Goal: Information Seeking & Learning: Learn about a topic

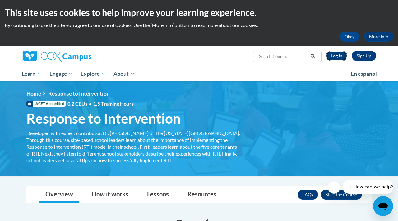
click at [332, 54] on link "Log In" at bounding box center [336, 56] width 21 height 10
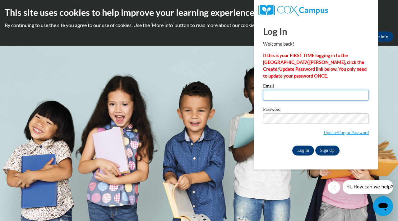
type input "Castua9357@ung.edu"
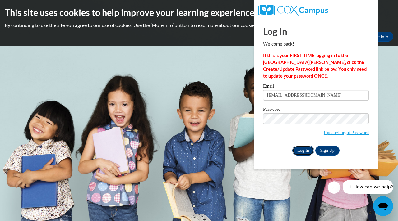
click at [300, 152] on input "Log In" at bounding box center [303, 151] width 22 height 10
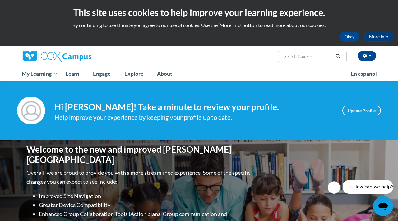
click at [316, 52] on span "Search Search..." at bounding box center [312, 56] width 69 height 11
click at [305, 59] on input "Search..." at bounding box center [309, 56] width 50 height 7
type input "rti model"
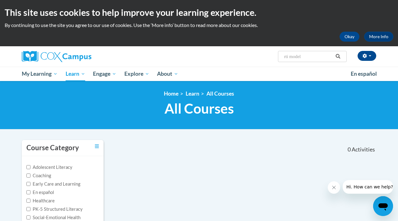
click at [309, 54] on input "rti model" at bounding box center [309, 56] width 50 height 7
type input "rti module"
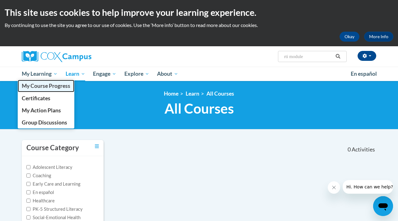
click at [53, 84] on span "My Course Progress" at bounding box center [46, 86] width 49 height 7
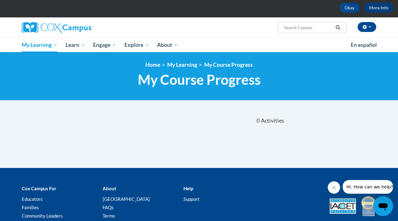
scroll to position [27, 0]
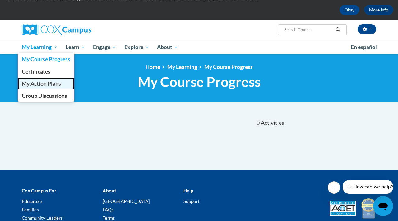
click at [38, 85] on span "My Action Plans" at bounding box center [41, 84] width 39 height 7
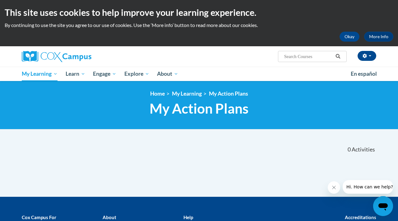
click at [305, 55] on input "Search..." at bounding box center [309, 56] width 50 height 7
type input "intervention"
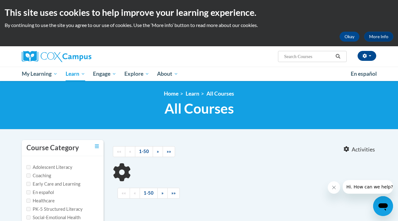
type input "intervention"
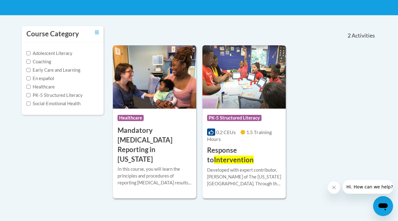
scroll to position [114, 0]
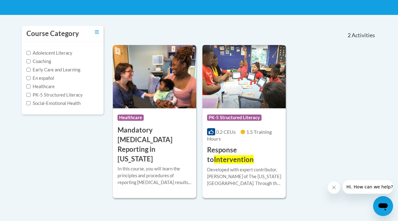
click at [236, 161] on span "Intervention" at bounding box center [234, 159] width 40 height 8
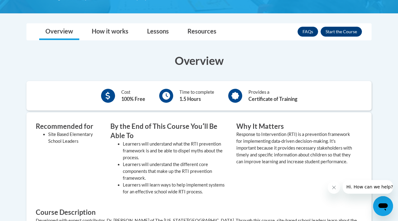
scroll to position [146, 0]
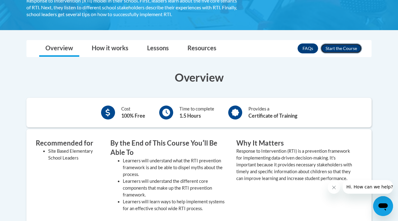
click at [357, 47] on button "Enroll" at bounding box center [341, 49] width 41 height 10
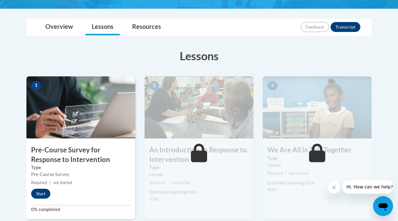
scroll to position [160, 0]
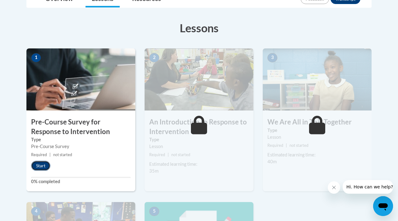
click at [43, 165] on button "Start" at bounding box center [40, 166] width 19 height 10
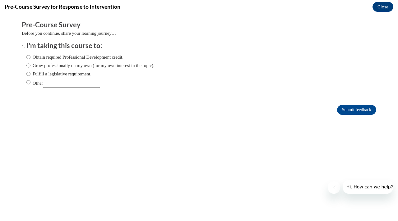
scroll to position [0, 0]
click at [27, 82] on input "Other" at bounding box center [28, 82] width 4 height 7
radio input "true"
click at [61, 85] on input "Other" at bounding box center [71, 83] width 57 height 9
click at [78, 86] on input "Other" at bounding box center [71, 83] width 57 height 9
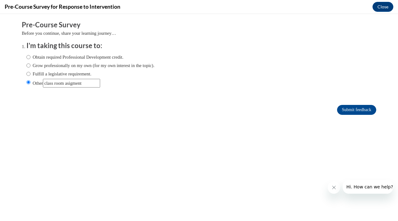
type input "class room assigment"
drag, startPoint x: 97, startPoint y: 84, endPoint x: 60, endPoint y: 70, distance: 39.7
click at [51, 78] on div "Obtain required Professional Development credit. Grow professionally on my own …" at bounding box center [90, 71] width 128 height 40
click at [344, 109] on input "Submit feedback" at bounding box center [356, 110] width 39 height 10
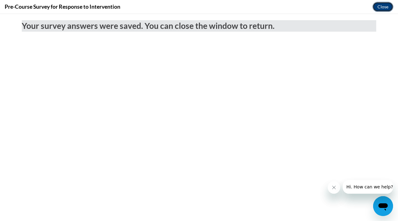
click at [388, 7] on button "Close" at bounding box center [383, 7] width 21 height 10
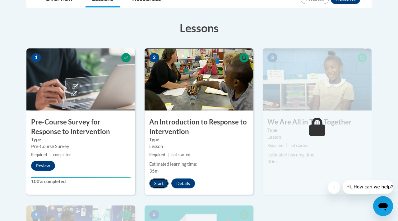
click at [157, 186] on button "Start" at bounding box center [158, 184] width 19 height 10
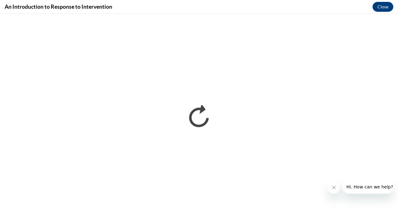
click at [331, 190] on button "Close message from company" at bounding box center [334, 188] width 12 height 12
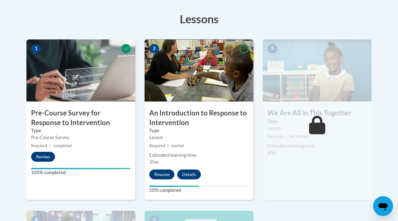
scroll to position [170, 0]
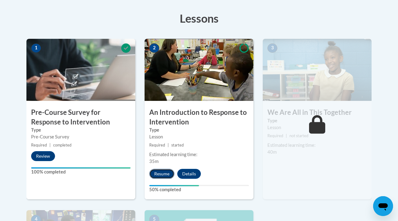
click at [165, 175] on button "Resume" at bounding box center [161, 174] width 25 height 10
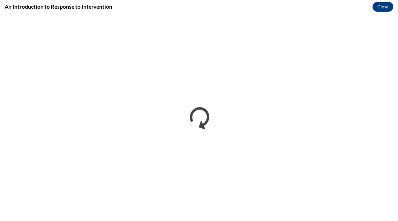
scroll to position [0, 0]
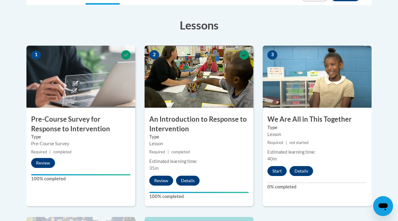
scroll to position [177, 0]
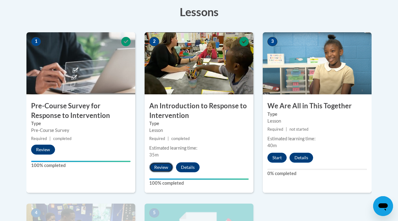
click at [164, 165] on button "Review" at bounding box center [161, 168] width 24 height 10
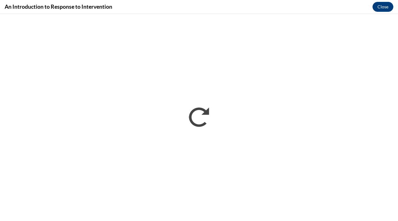
scroll to position [0, 0]
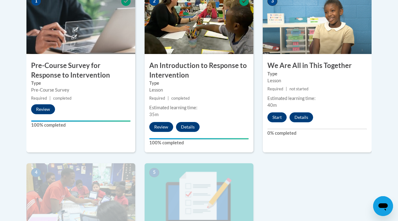
scroll to position [218, 0]
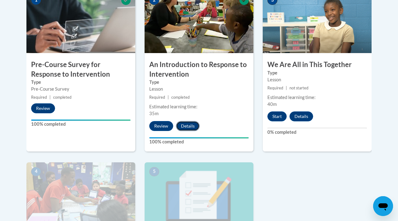
click at [192, 127] on button "Details" at bounding box center [188, 126] width 24 height 10
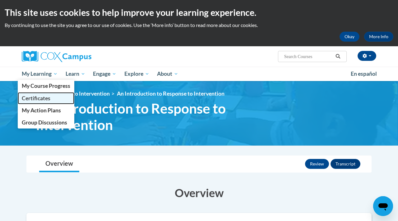
click at [54, 100] on link "Certificates" at bounding box center [46, 98] width 57 height 12
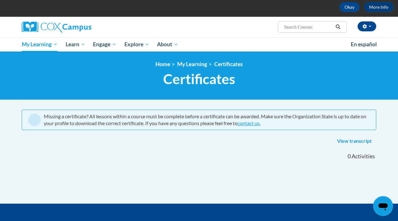
scroll to position [29, 0]
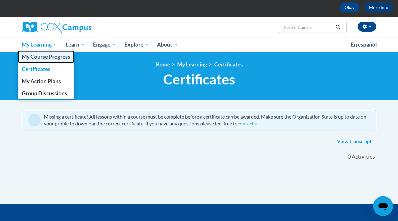
click at [48, 59] on span "My Course Progress" at bounding box center [46, 56] width 49 height 7
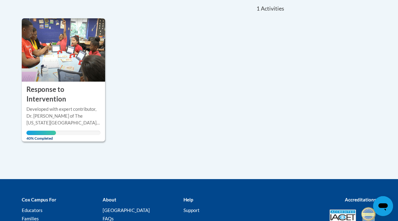
scroll to position [142, 0]
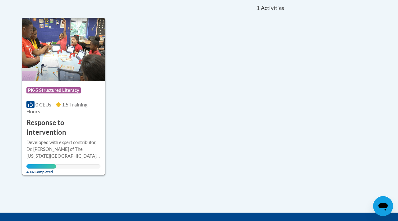
click at [55, 123] on h3 "Response to Intervention" at bounding box center [63, 127] width 74 height 19
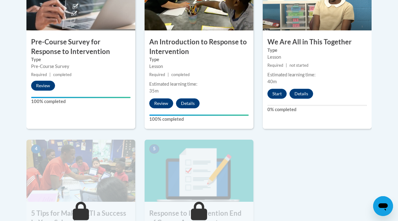
scroll to position [239, 0]
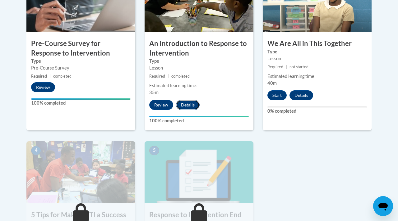
click at [185, 107] on button "Details" at bounding box center [188, 105] width 24 height 10
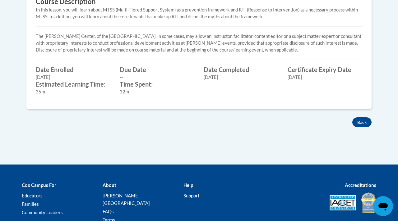
scroll to position [311, 0]
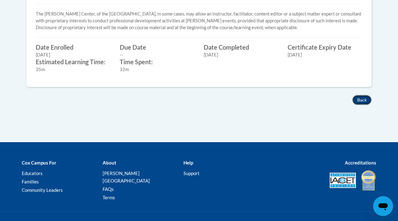
click at [360, 98] on button "Back" at bounding box center [361, 100] width 19 height 10
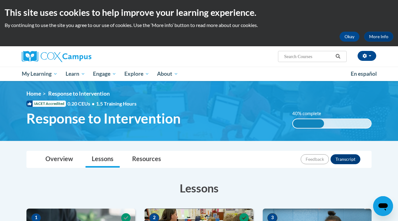
click at [53, 104] on span "IACET Accredited" at bounding box center [45, 104] width 39 height 6
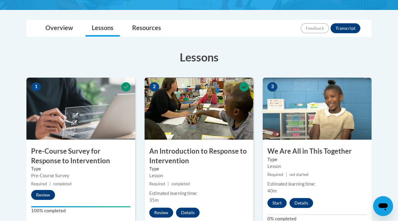
scroll to position [136, 0]
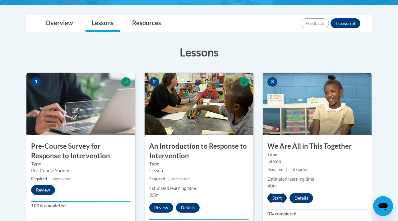
click at [278, 194] on button "Start" at bounding box center [276, 198] width 19 height 10
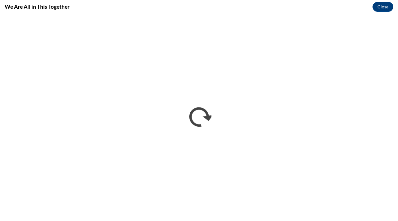
scroll to position [0, 0]
click at [378, 7] on button "Close" at bounding box center [383, 7] width 21 height 10
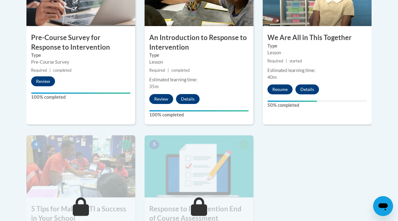
scroll to position [237, 0]
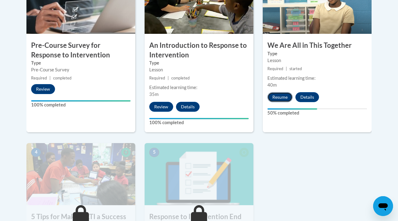
click at [281, 95] on button "Resume" at bounding box center [279, 97] width 25 height 10
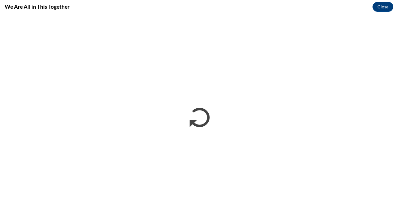
scroll to position [0, 0]
click at [388, 4] on button "Close" at bounding box center [383, 7] width 21 height 10
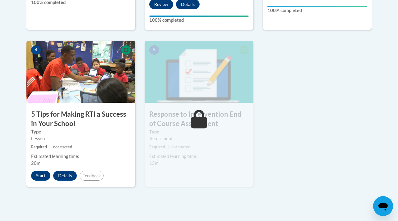
scroll to position [342, 0]
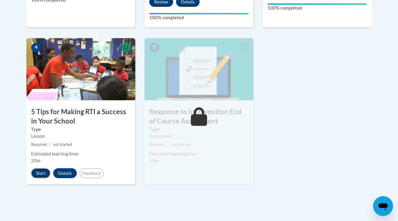
click at [39, 175] on button "Start" at bounding box center [40, 174] width 19 height 10
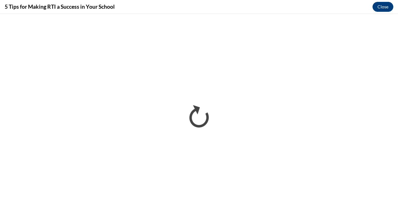
scroll to position [0, 0]
click at [385, 11] on button "Close" at bounding box center [383, 7] width 21 height 10
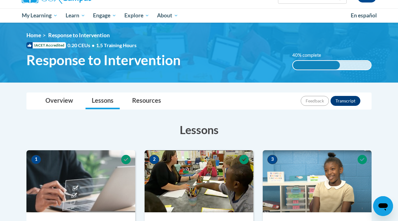
scroll to position [57, 0]
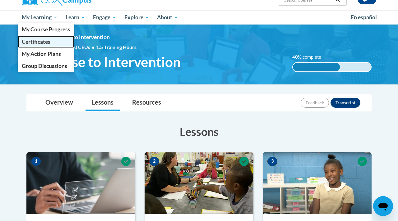
click at [49, 44] on span "Certificates" at bounding box center [36, 42] width 29 height 7
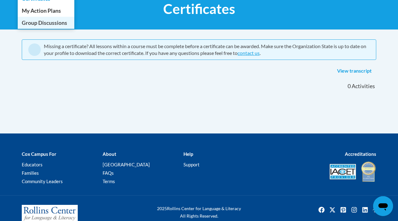
scroll to position [102, 0]
